Goal: Entertainment & Leisure: Browse casually

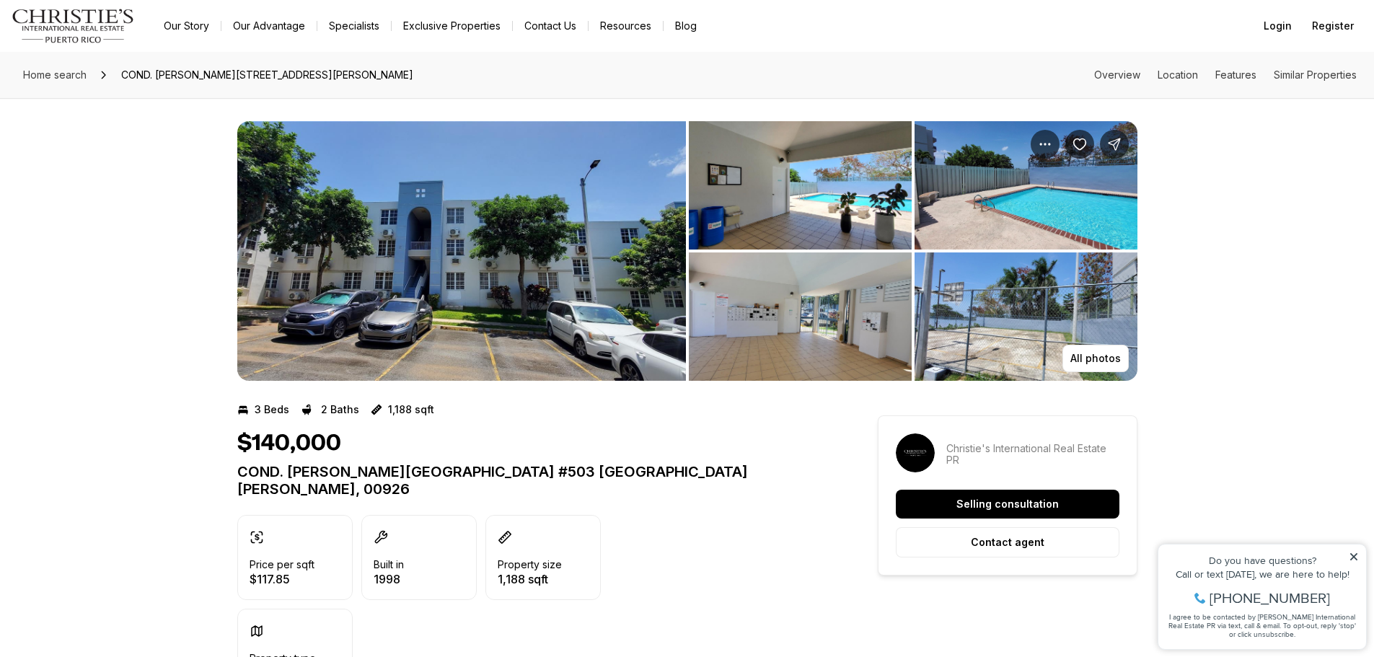
click at [420, 314] on img "View image gallery" at bounding box center [461, 251] width 449 height 260
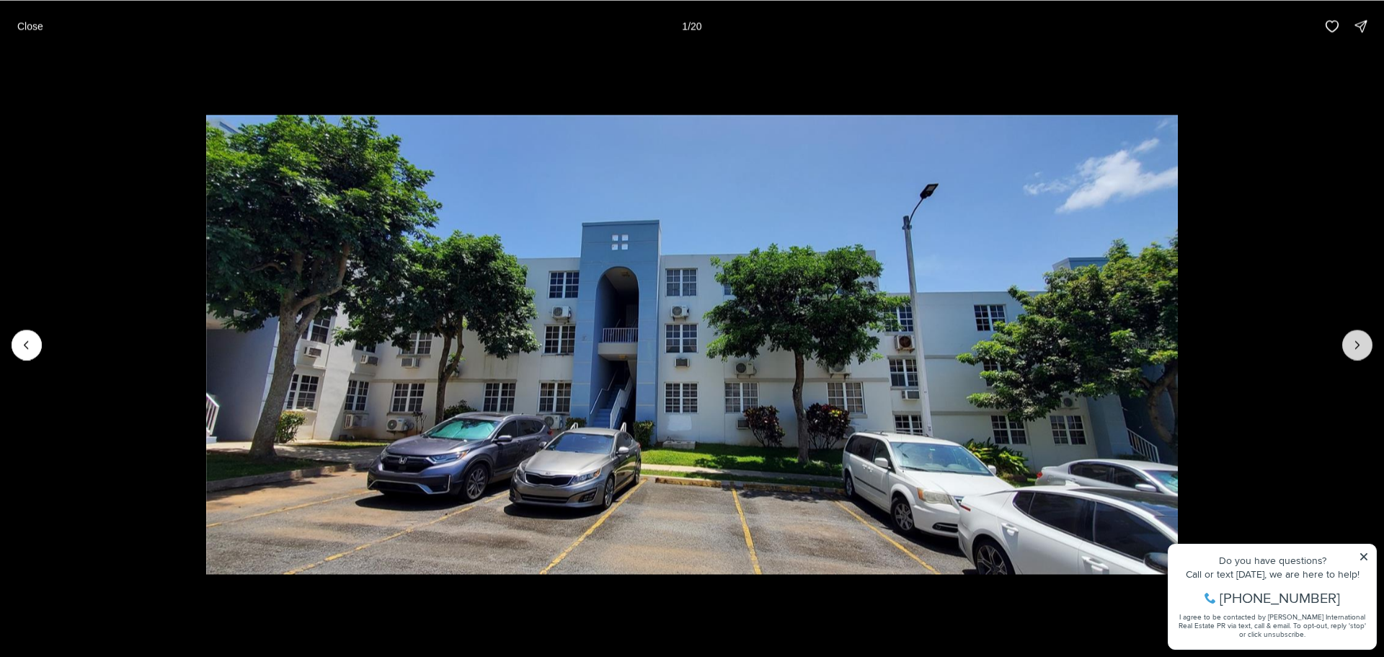
click at [1359, 349] on icon "Next slide" at bounding box center [1358, 344] width 14 height 14
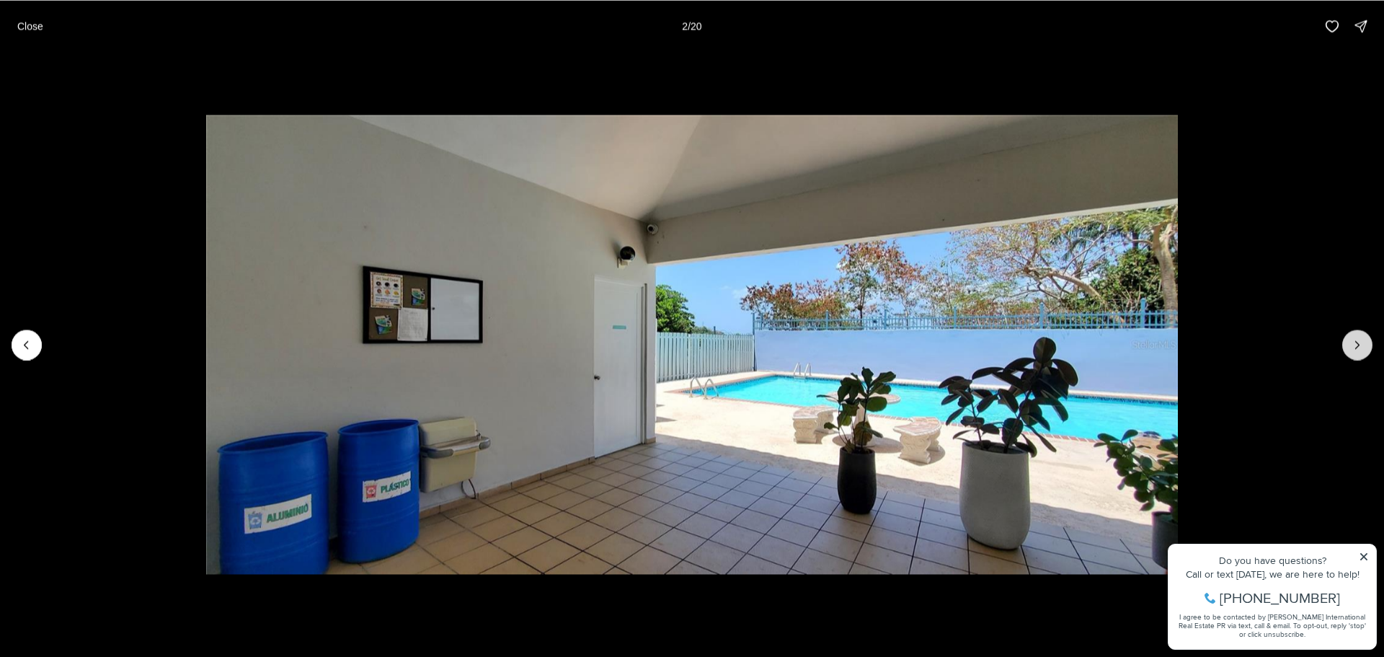
click at [1358, 349] on icon "Next slide" at bounding box center [1358, 344] width 14 height 14
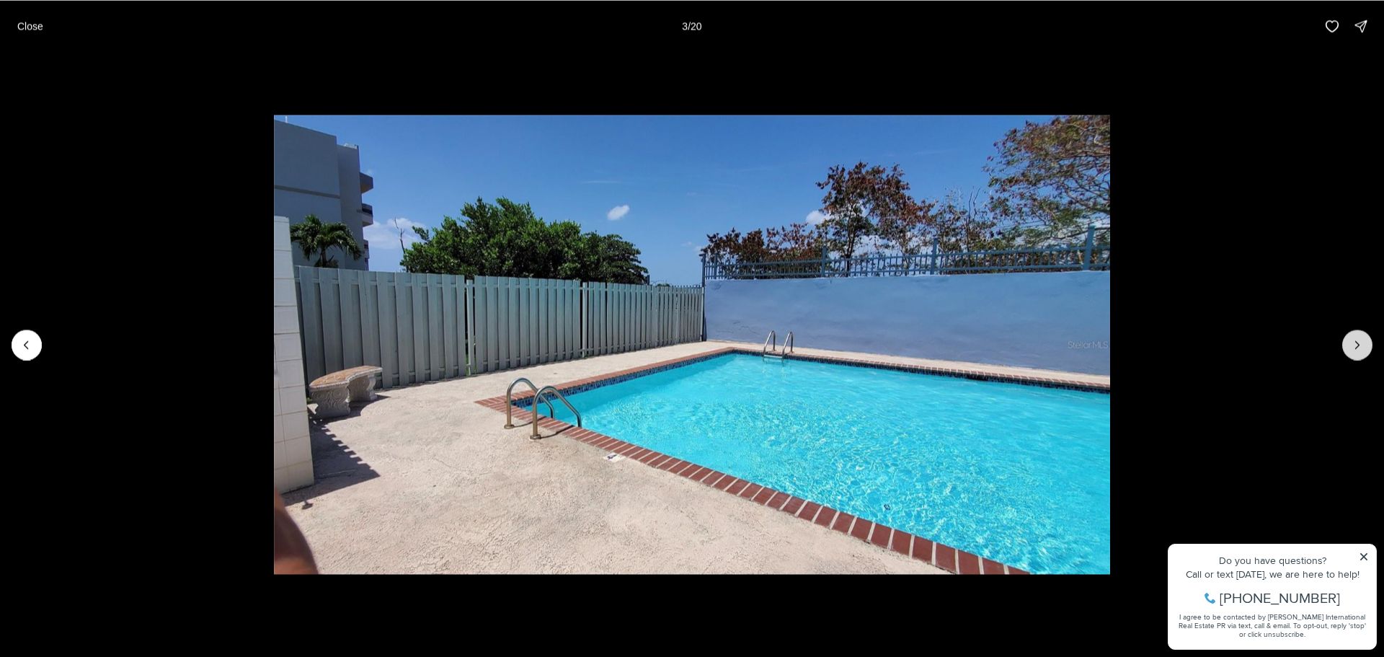
click at [1357, 349] on icon "Next slide" at bounding box center [1358, 344] width 14 height 14
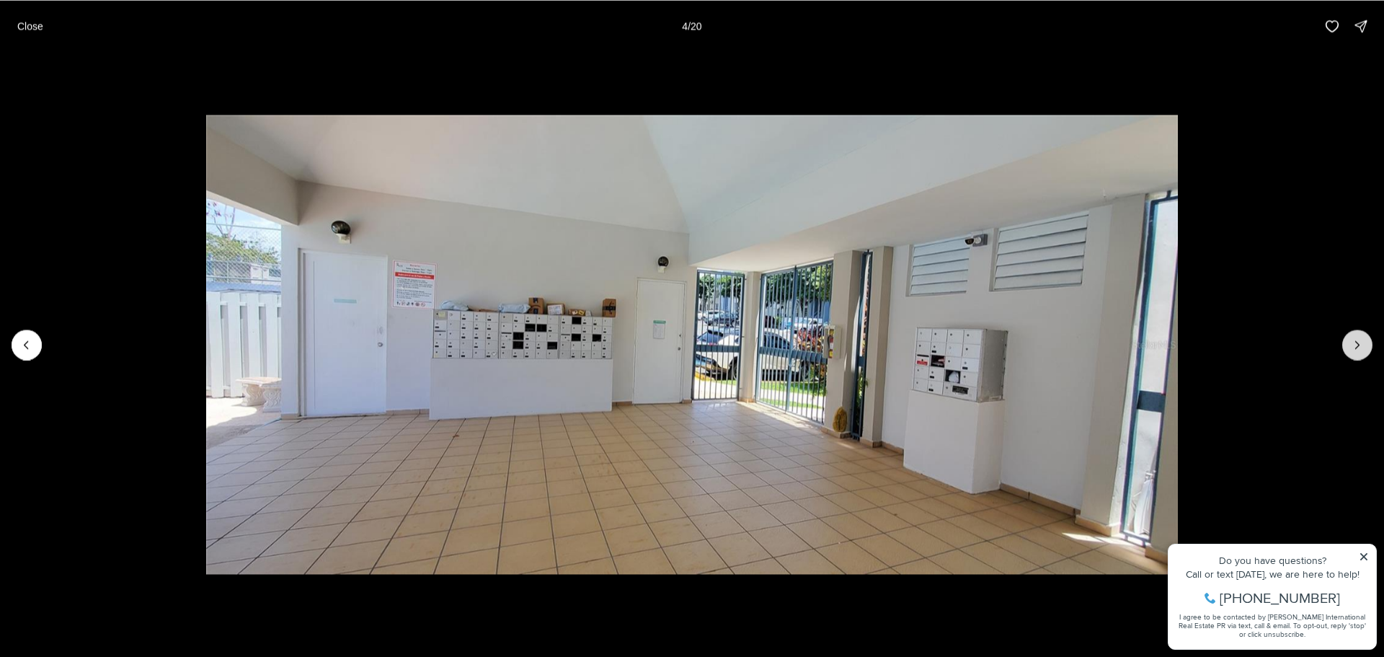
click at [1356, 349] on icon "Next slide" at bounding box center [1358, 344] width 14 height 14
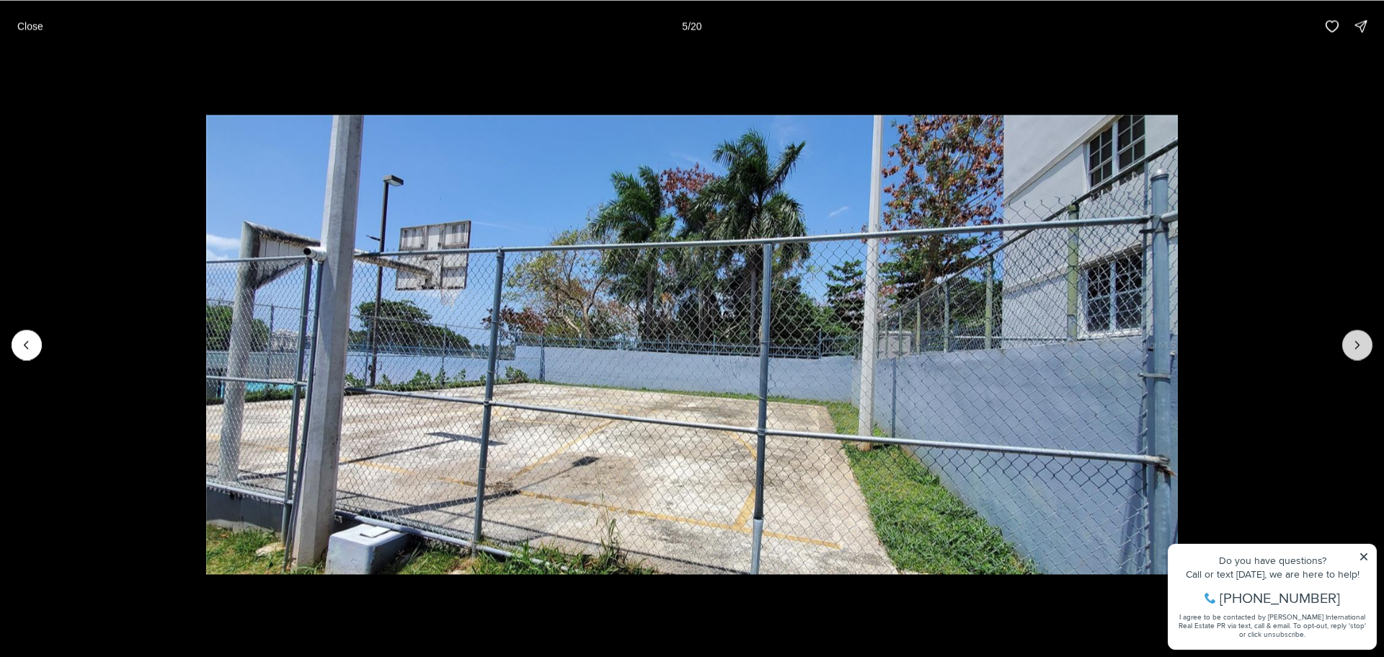
click at [1356, 349] on icon "Next slide" at bounding box center [1358, 344] width 14 height 14
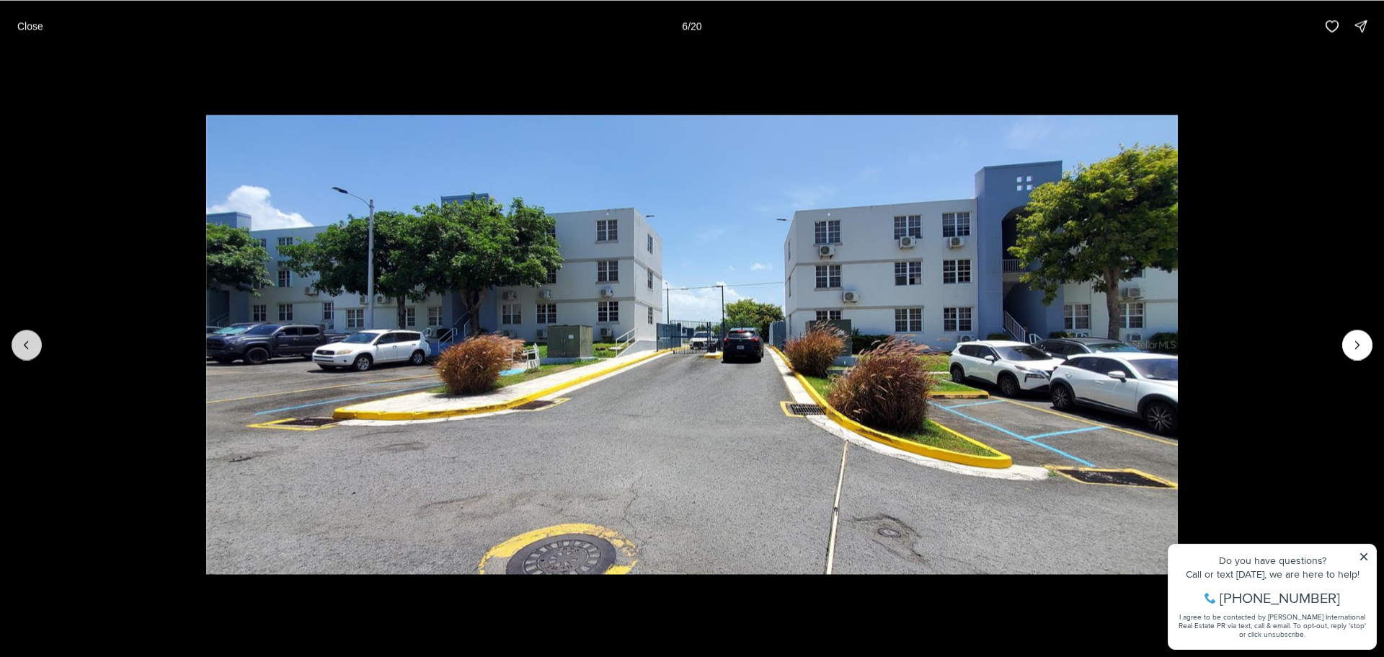
click at [30, 346] on icon "Previous slide" at bounding box center [26, 344] width 14 height 14
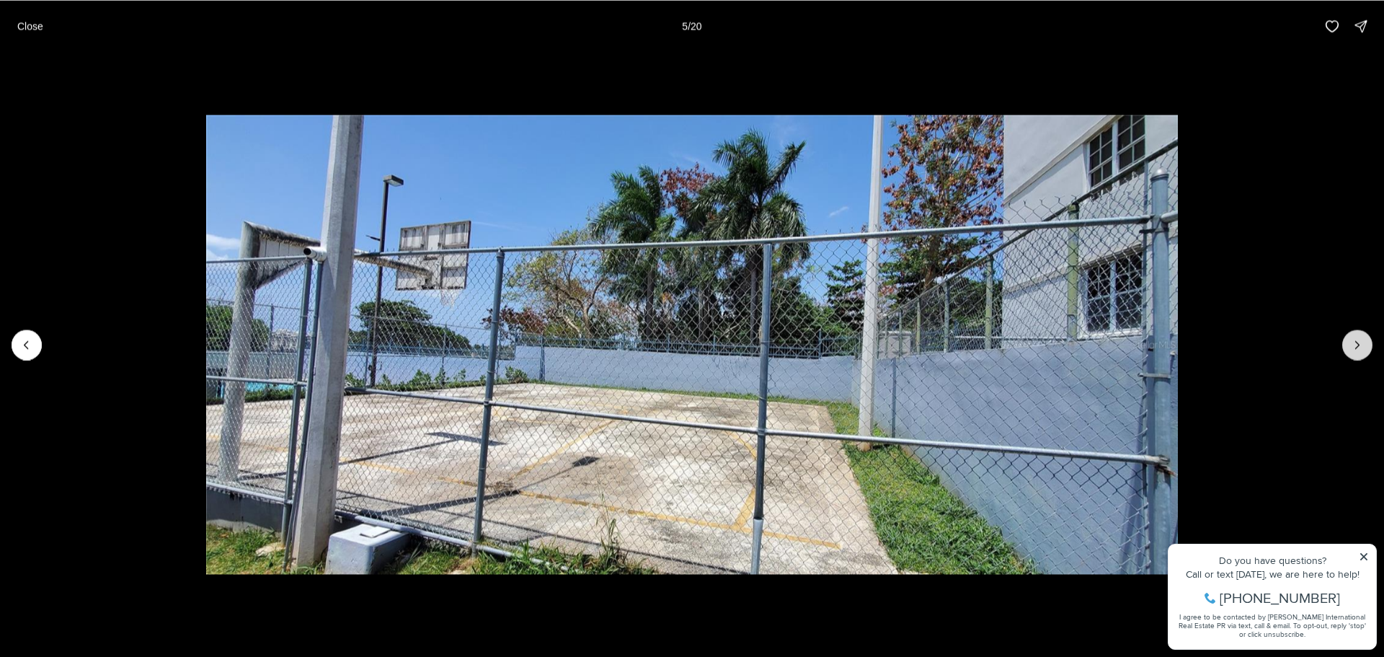
click at [1355, 344] on icon "Next slide" at bounding box center [1358, 344] width 14 height 14
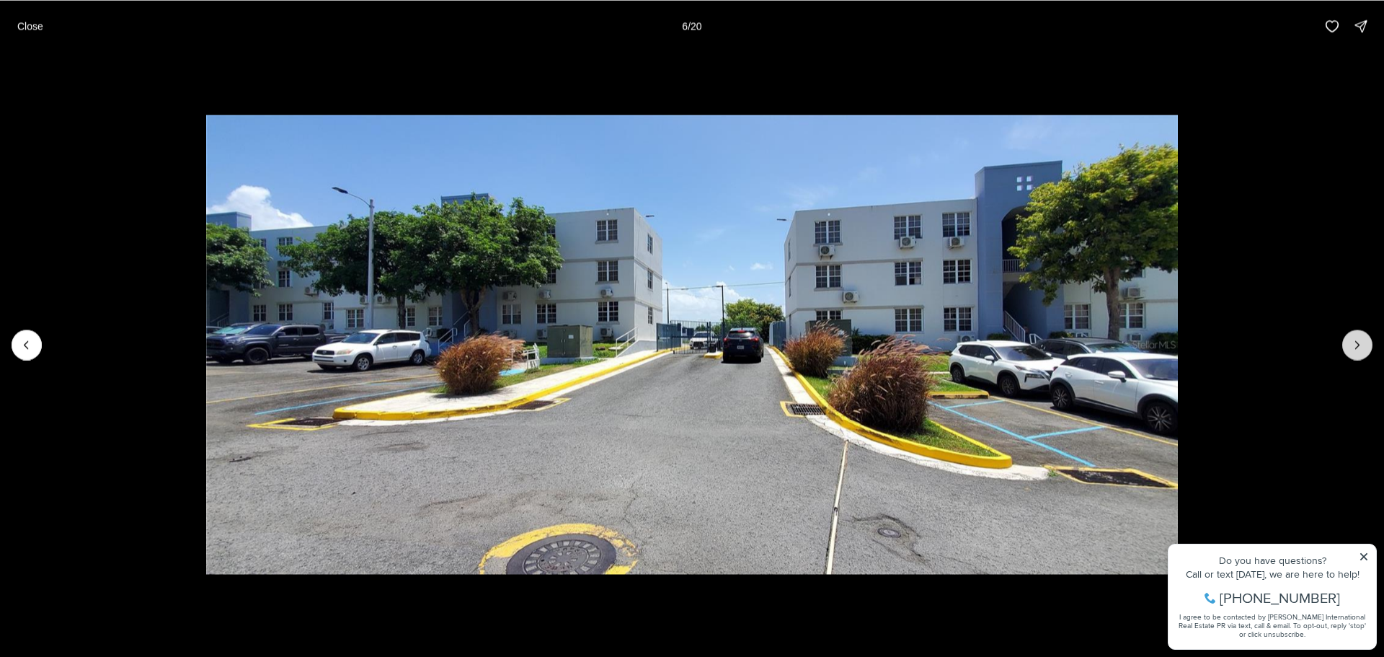
click at [1355, 344] on icon "Next slide" at bounding box center [1358, 344] width 14 height 14
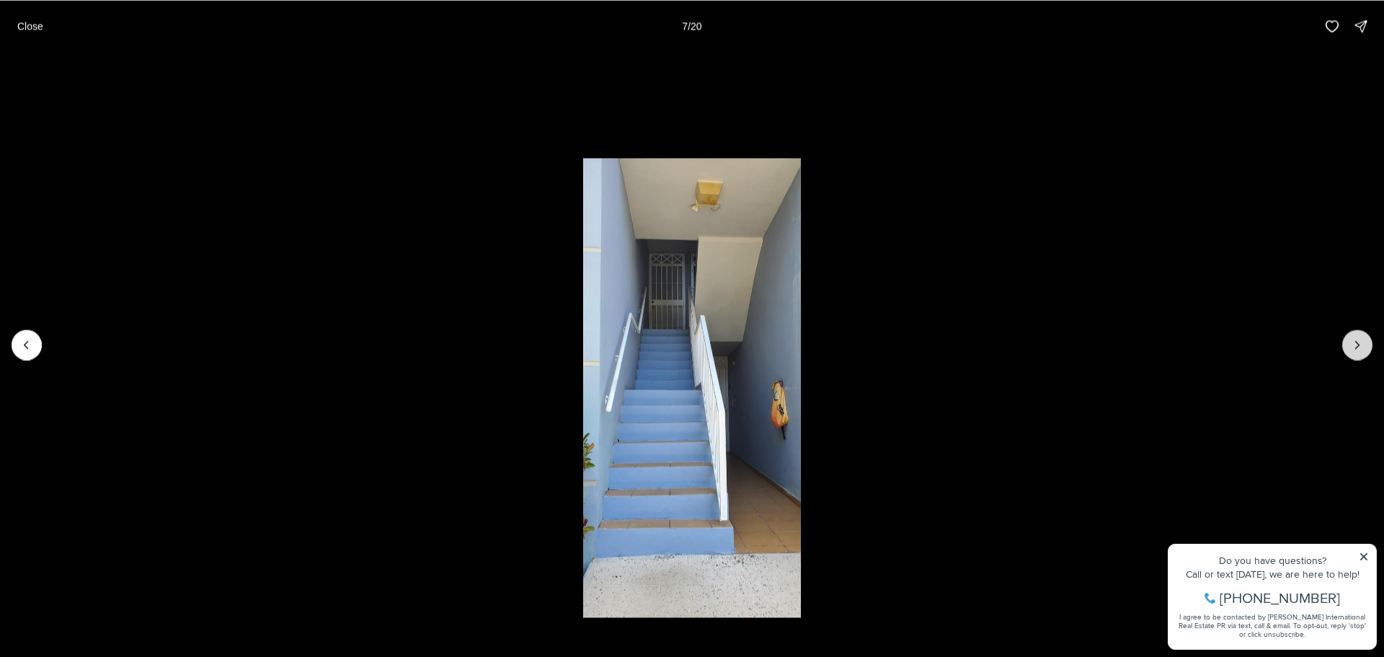
click at [1355, 344] on icon "Next slide" at bounding box center [1358, 344] width 14 height 14
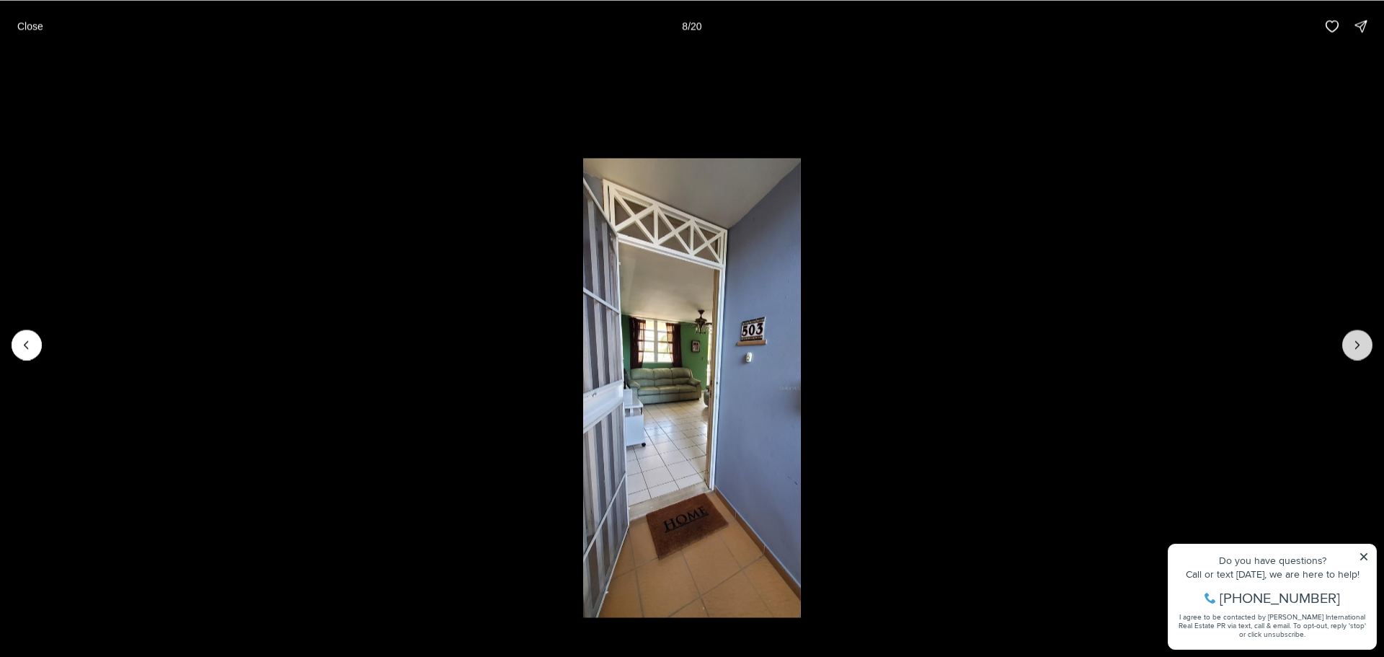
click at [1355, 344] on icon "Next slide" at bounding box center [1358, 344] width 14 height 14
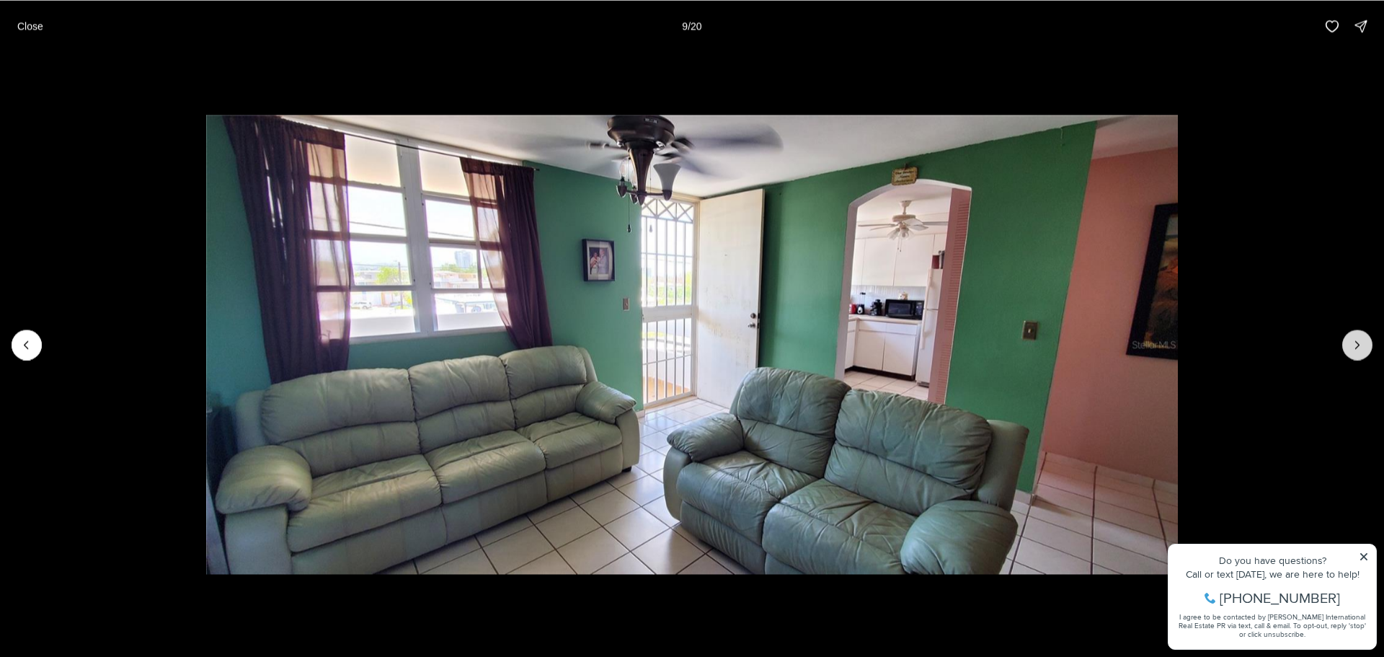
click at [1355, 344] on icon "Next slide" at bounding box center [1358, 344] width 14 height 14
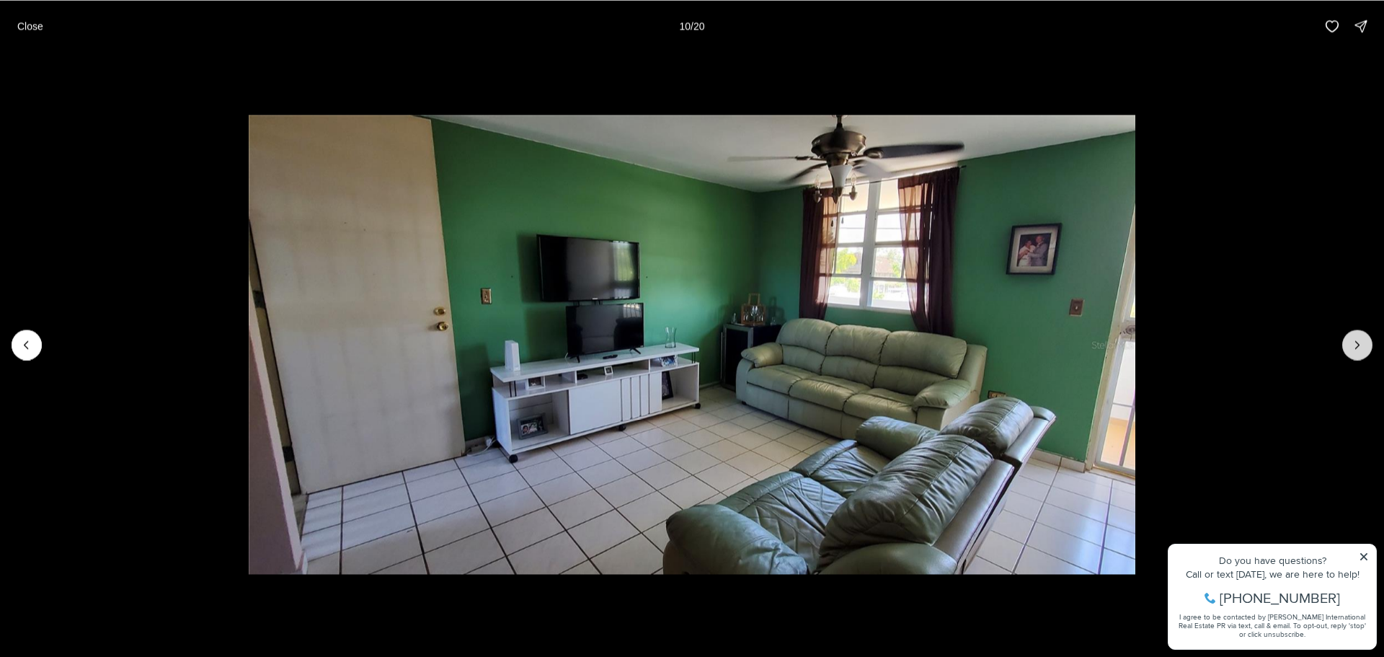
click at [1355, 344] on icon "Next slide" at bounding box center [1358, 344] width 14 height 14
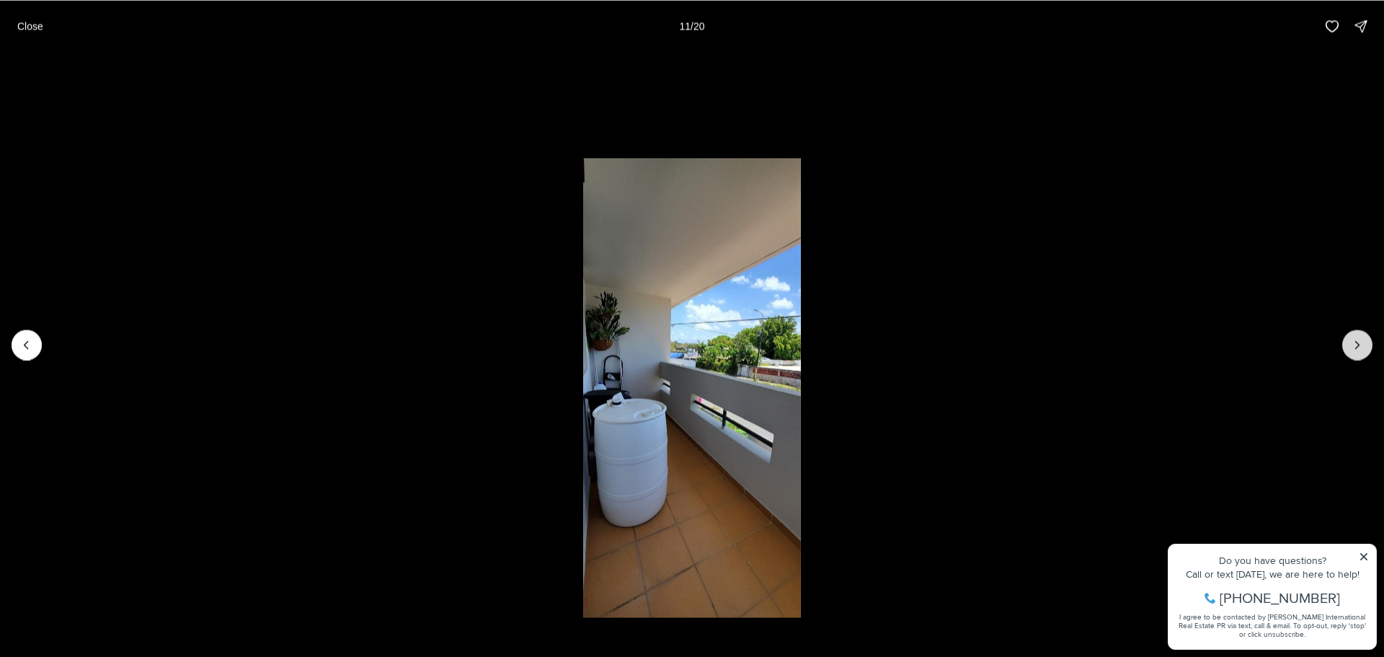
click at [1355, 344] on icon "Next slide" at bounding box center [1358, 344] width 14 height 14
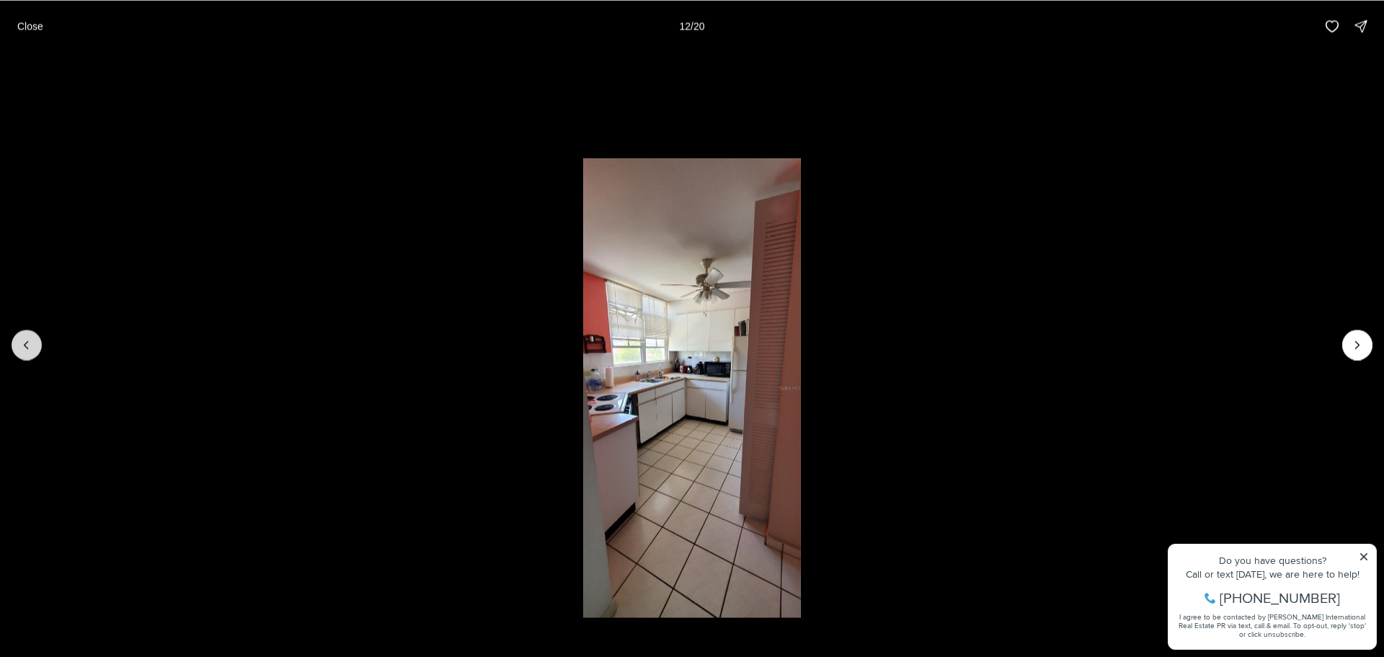
click at [20, 348] on icon "Previous slide" at bounding box center [26, 344] width 14 height 14
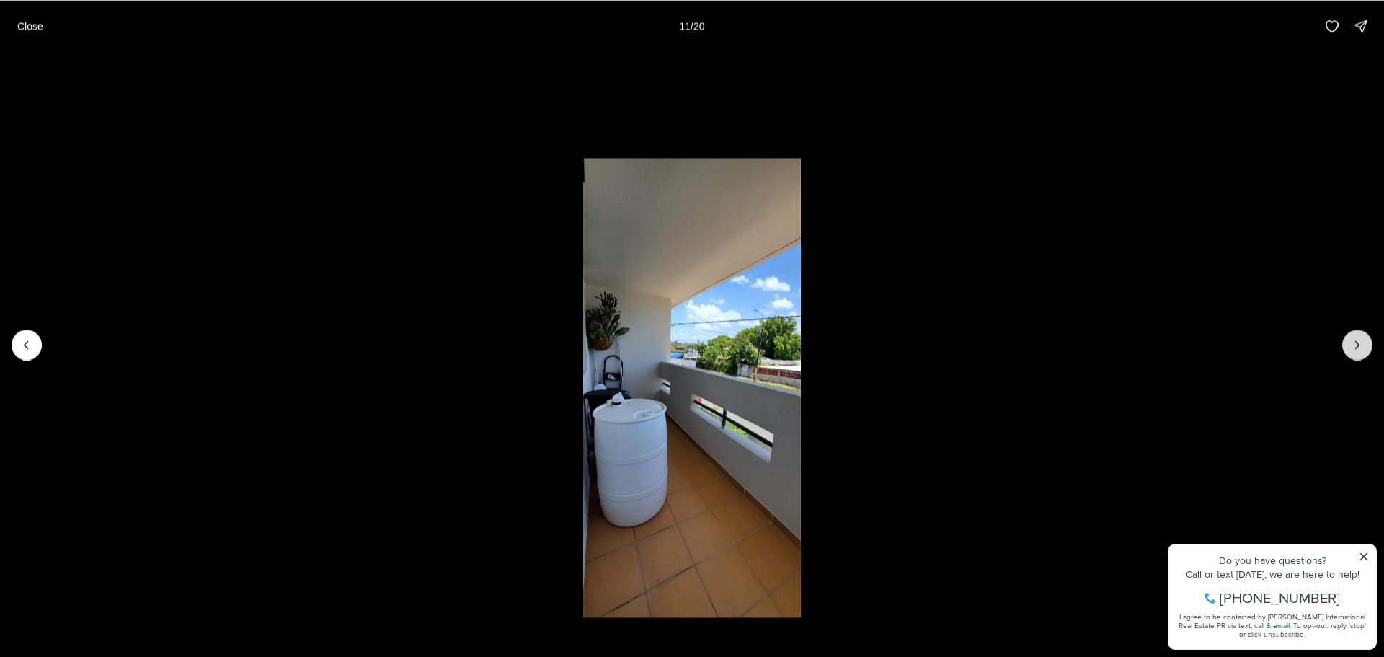
click at [1356, 344] on icon "Next slide" at bounding box center [1358, 344] width 14 height 14
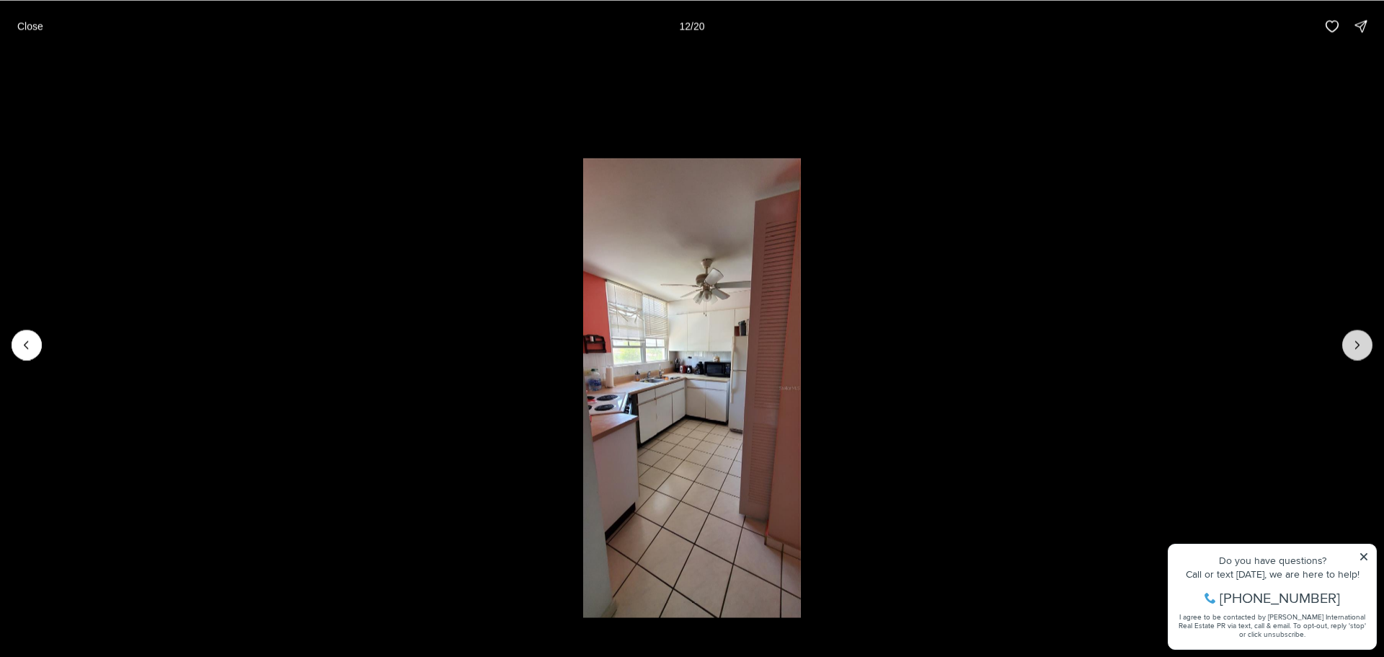
click at [1356, 344] on icon "Next slide" at bounding box center [1358, 344] width 14 height 14
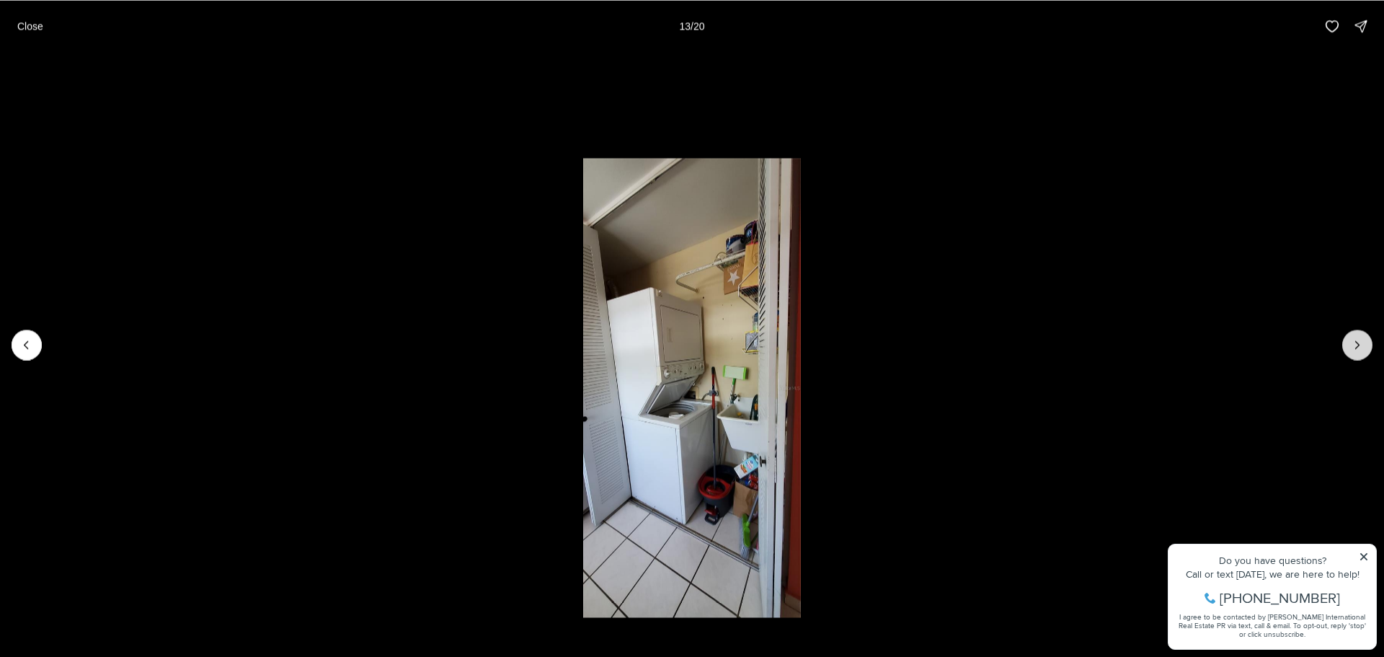
click at [1364, 343] on icon "Next slide" at bounding box center [1358, 344] width 14 height 14
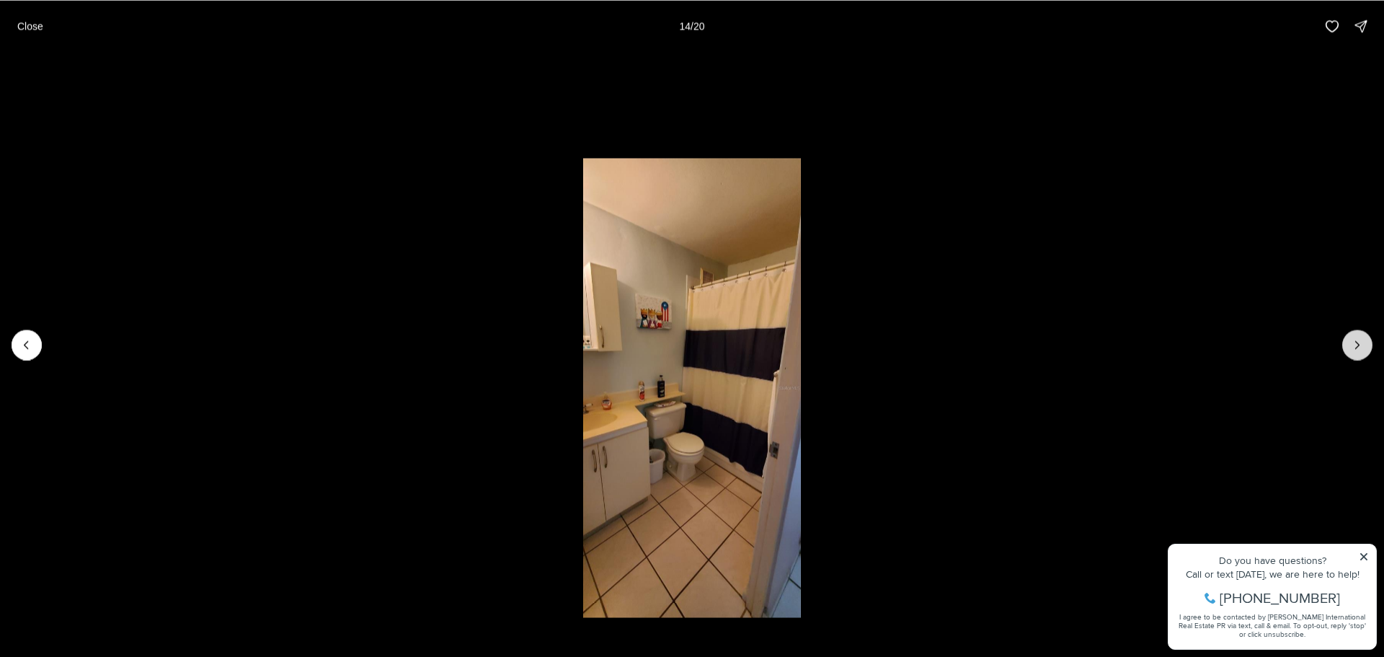
click at [1364, 343] on icon "Next slide" at bounding box center [1358, 344] width 14 height 14
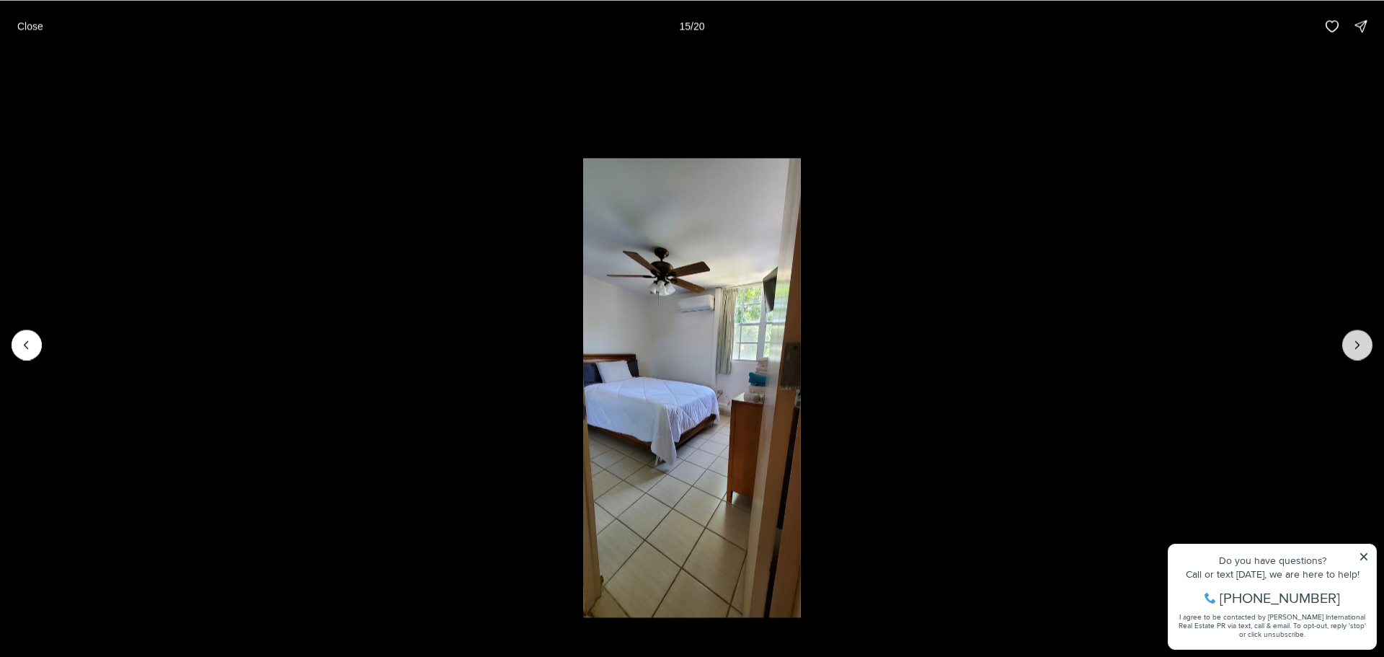
click at [1364, 343] on icon "Next slide" at bounding box center [1358, 344] width 14 height 14
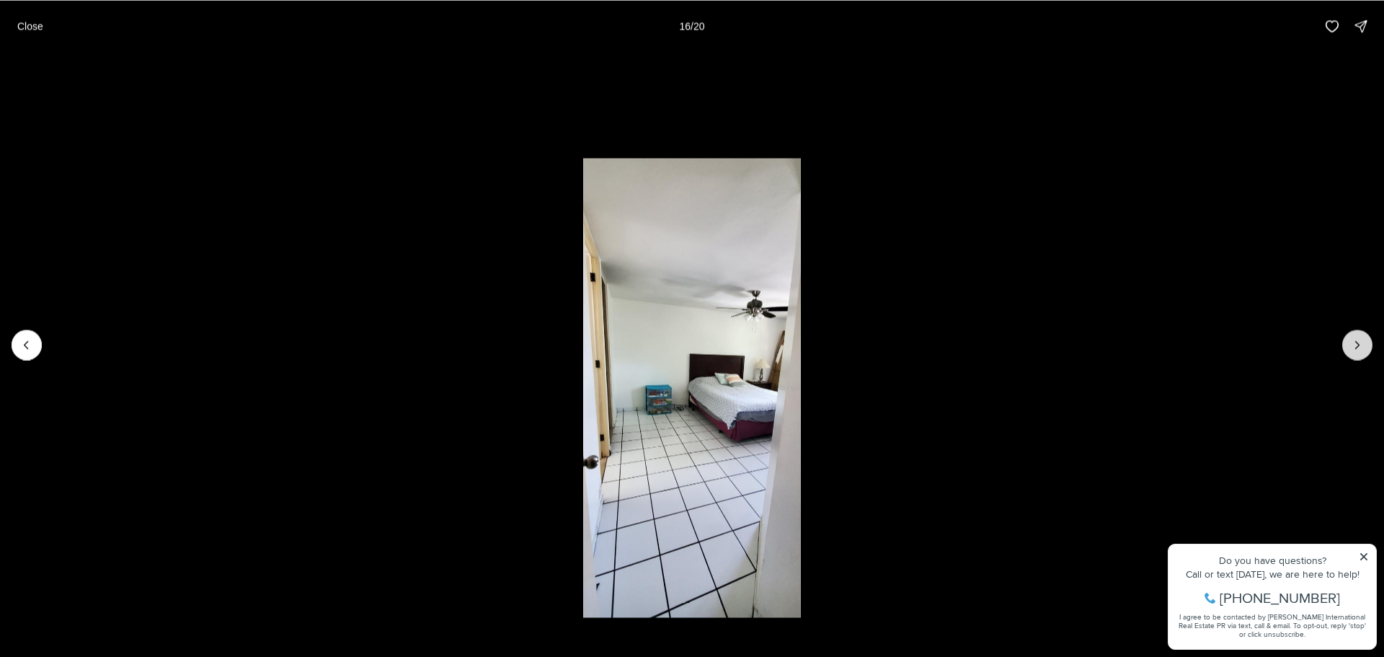
click at [1364, 343] on icon "Next slide" at bounding box center [1358, 344] width 14 height 14
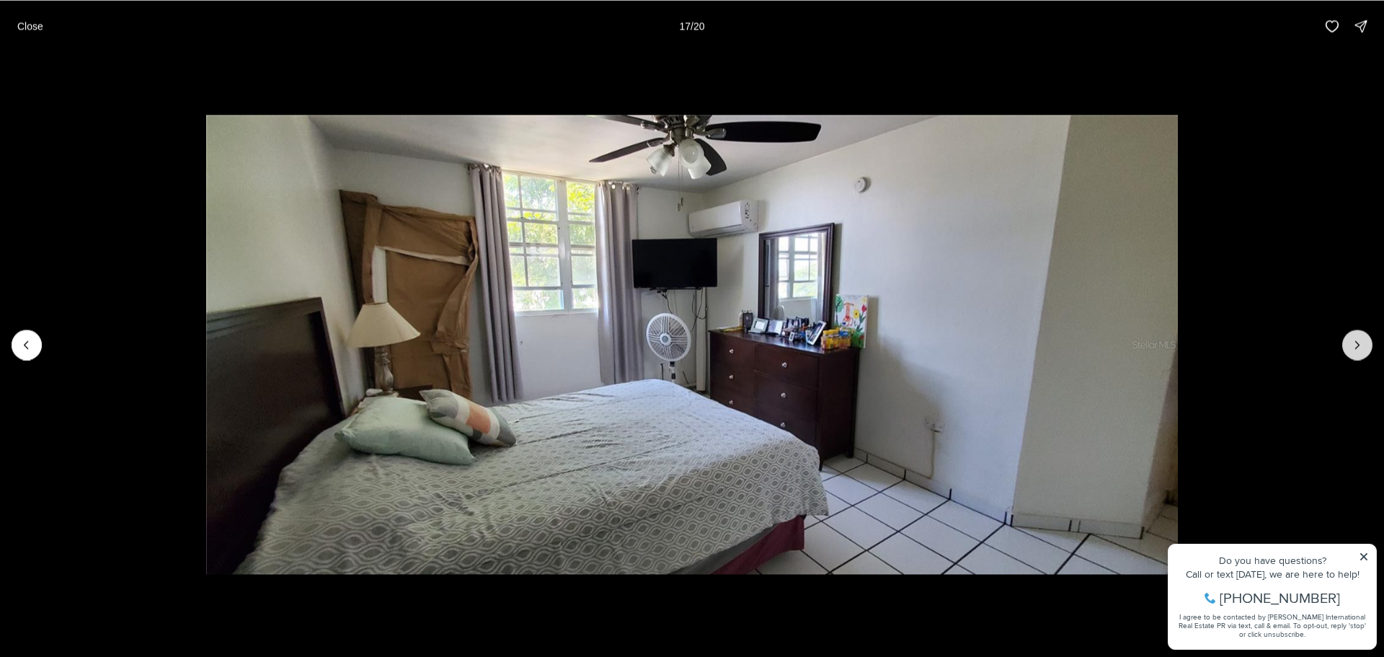
click at [1364, 343] on icon "Next slide" at bounding box center [1358, 344] width 14 height 14
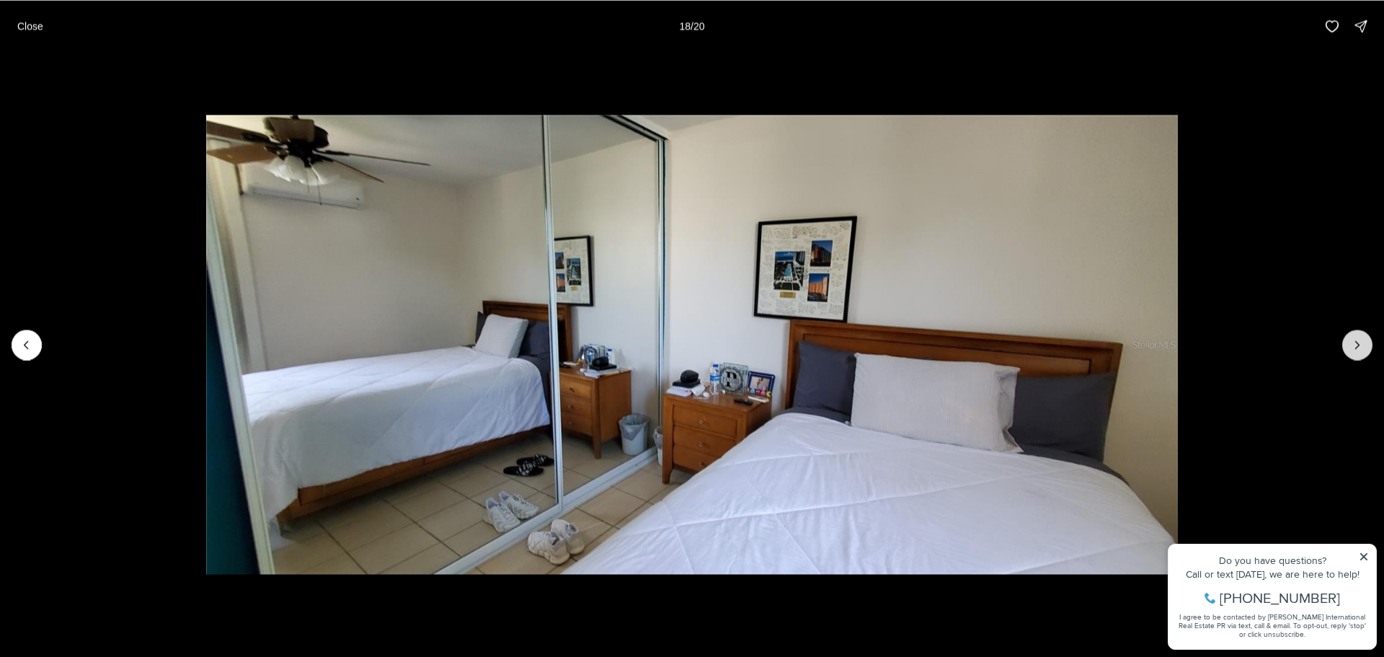
click at [1364, 343] on icon "Next slide" at bounding box center [1358, 344] width 14 height 14
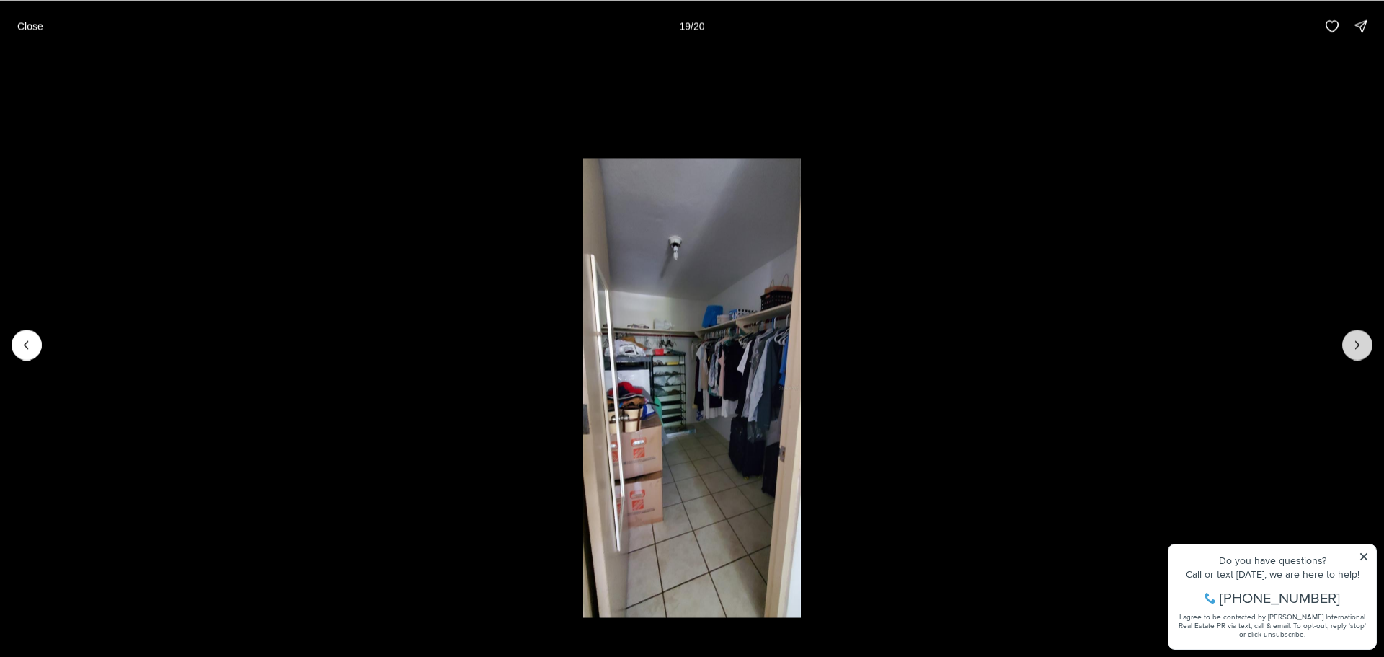
click at [1364, 343] on icon "Next slide" at bounding box center [1358, 344] width 14 height 14
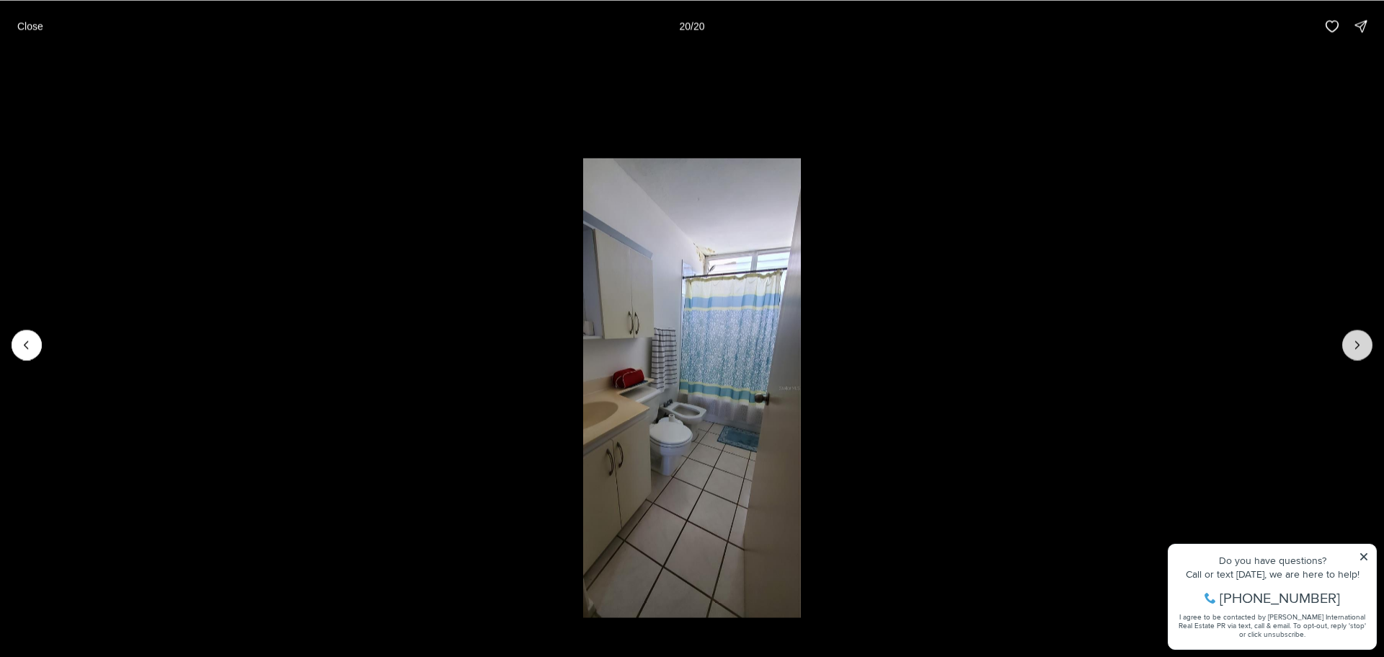
click at [1364, 343] on div at bounding box center [1358, 345] width 30 height 30
click at [1355, 343] on div at bounding box center [1358, 345] width 30 height 30
click at [25, 22] on p "Close" at bounding box center [30, 26] width 26 height 12
